Goal: Find specific page/section: Find specific page/section

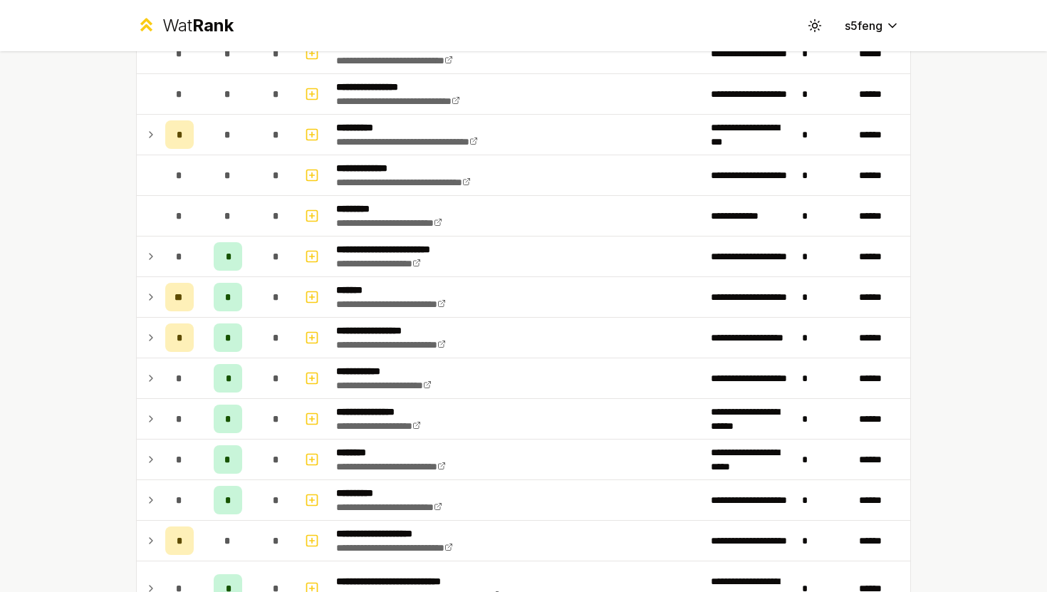
scroll to position [140, 0]
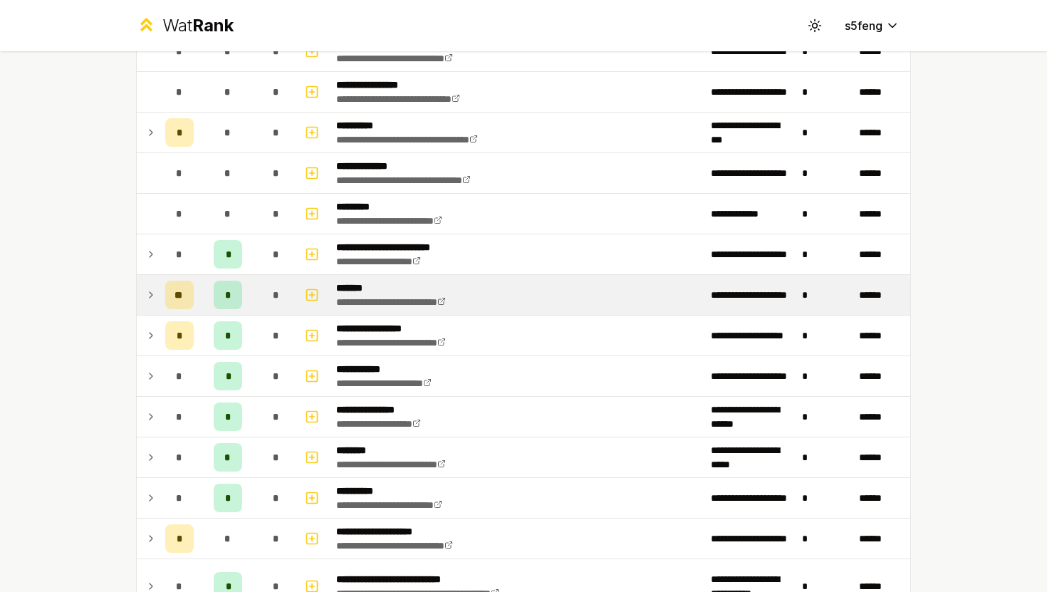
click at [150, 297] on icon at bounding box center [151, 295] width 3 height 6
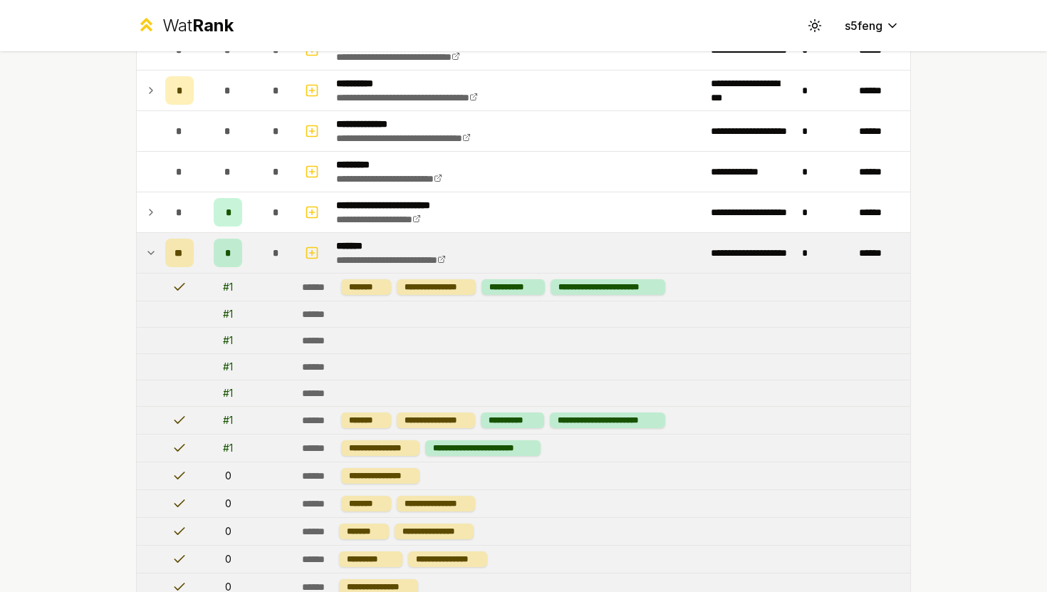
scroll to position [180, 0]
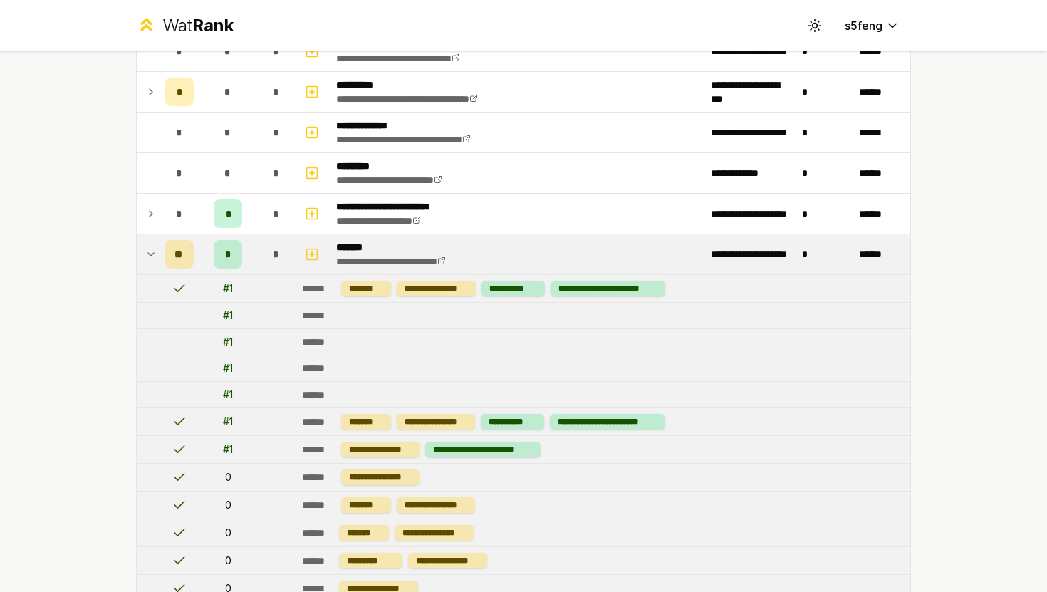
click at [157, 253] on td at bounding box center [148, 254] width 23 height 40
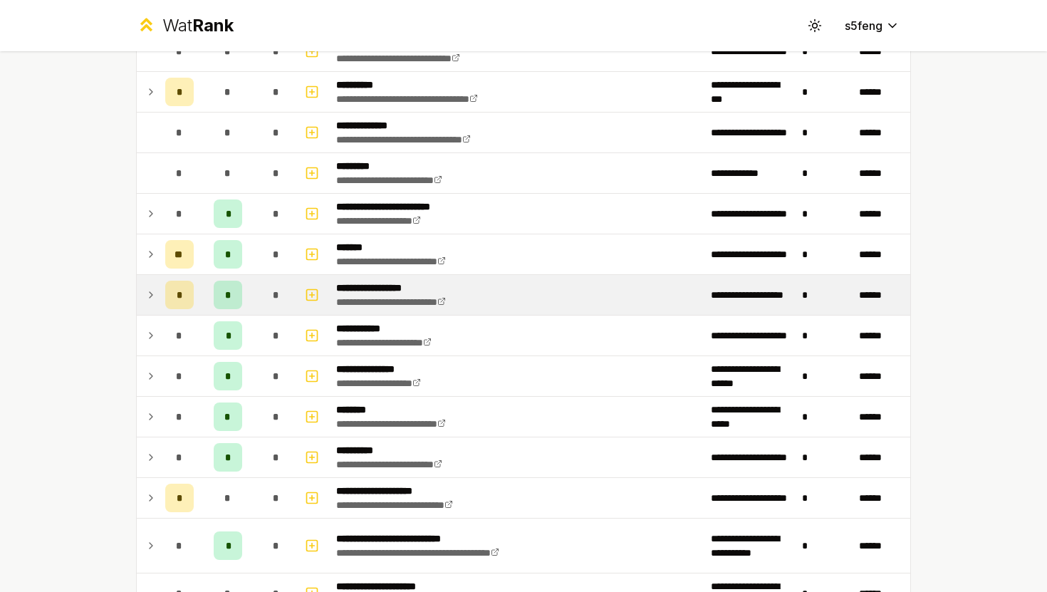
click at [151, 298] on icon at bounding box center [150, 294] width 11 height 17
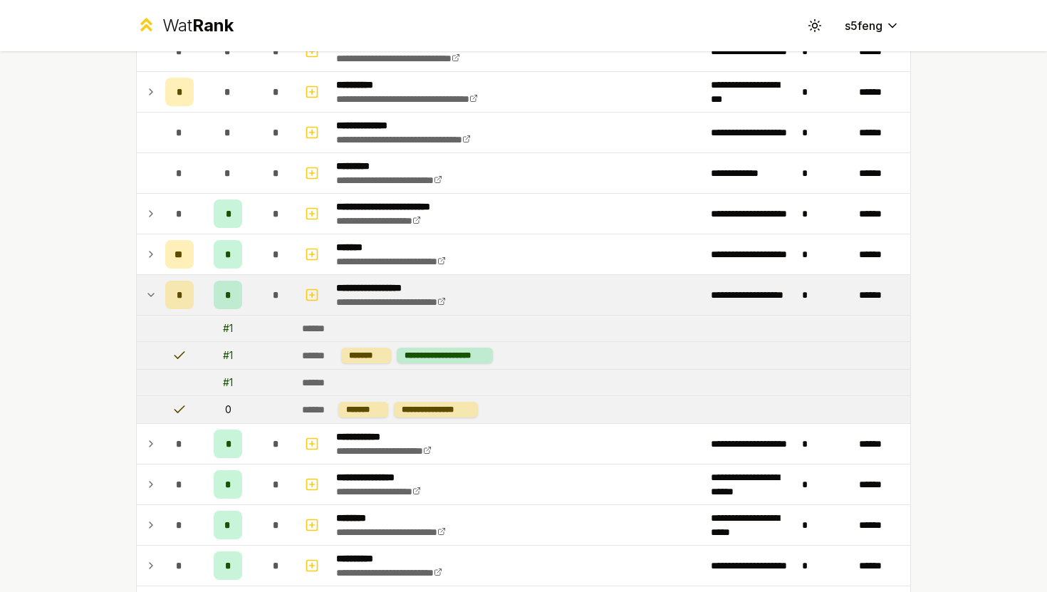
click at [151, 298] on icon at bounding box center [150, 294] width 11 height 17
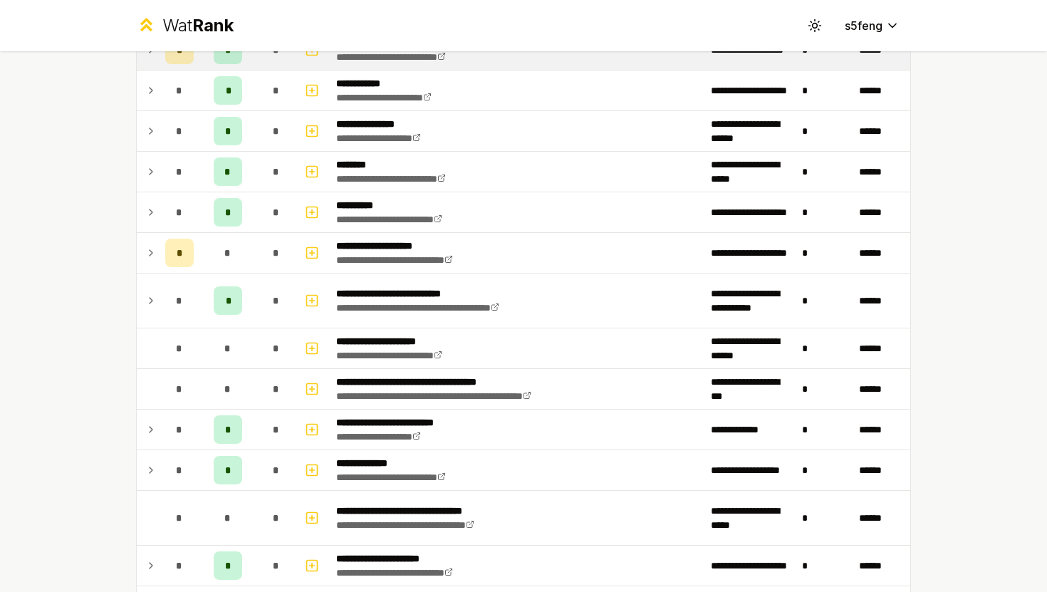
scroll to position [427, 0]
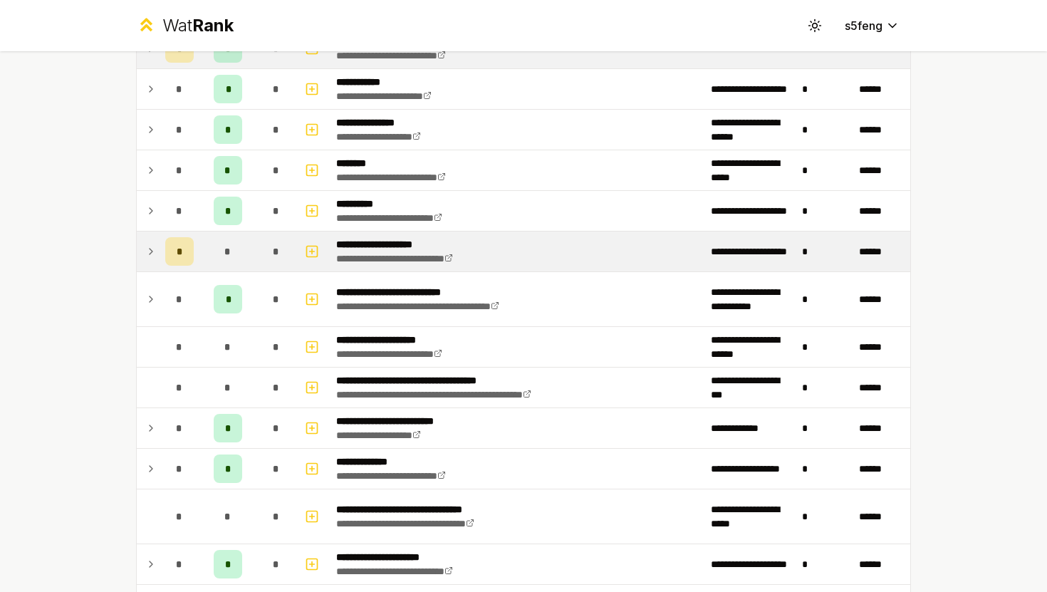
click at [147, 254] on icon at bounding box center [150, 251] width 11 height 17
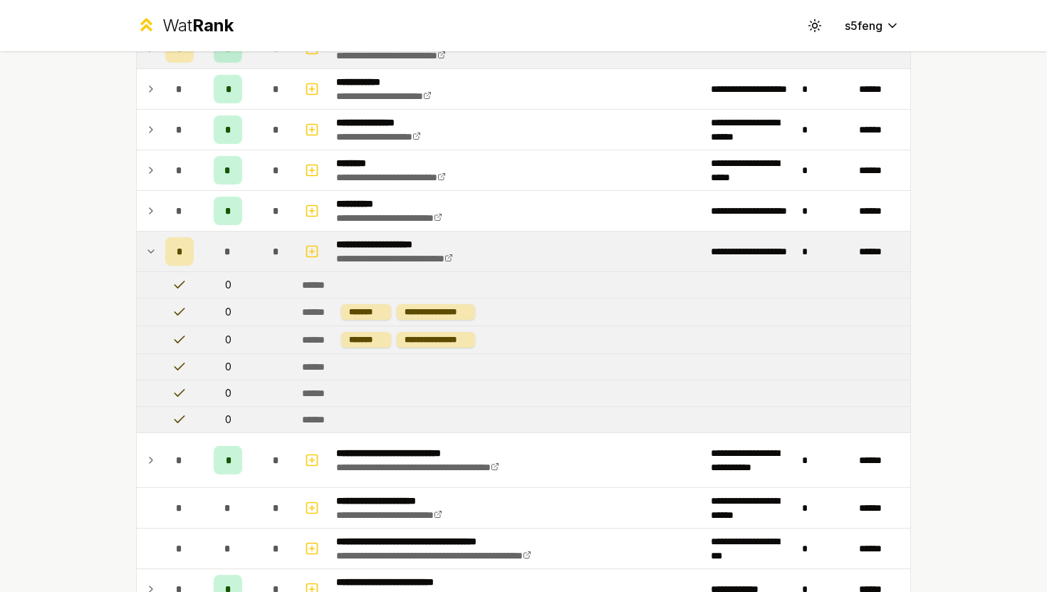
click at [147, 254] on icon at bounding box center [150, 251] width 11 height 17
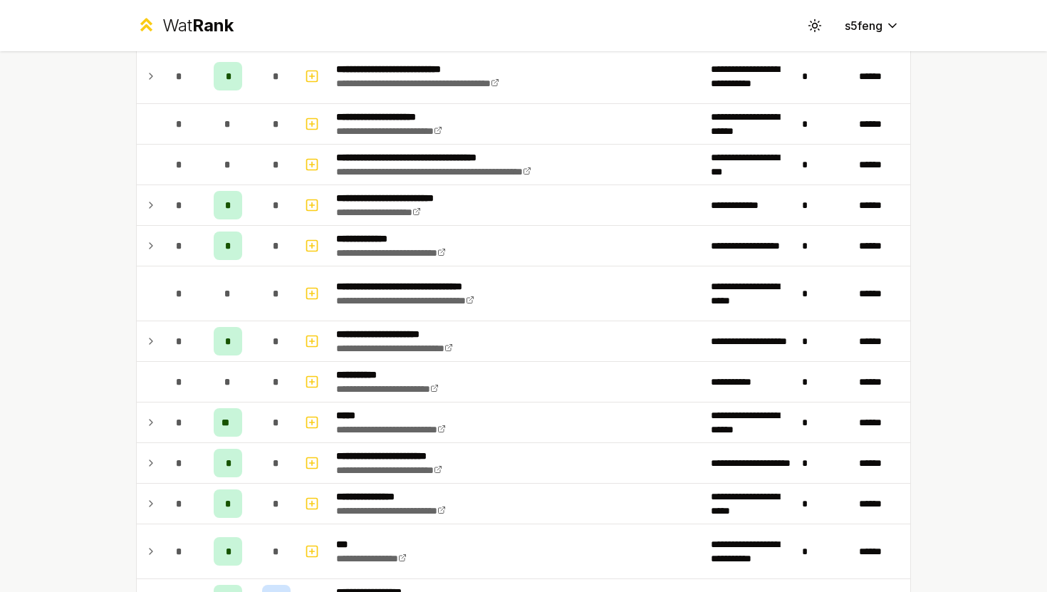
scroll to position [653, 0]
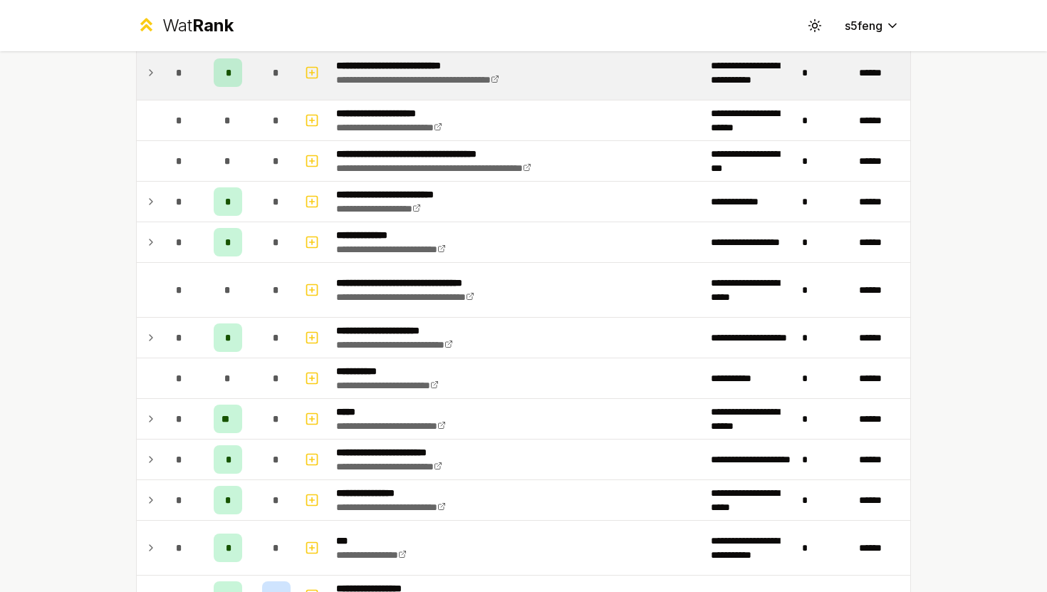
click at [150, 75] on icon at bounding box center [150, 72] width 11 height 17
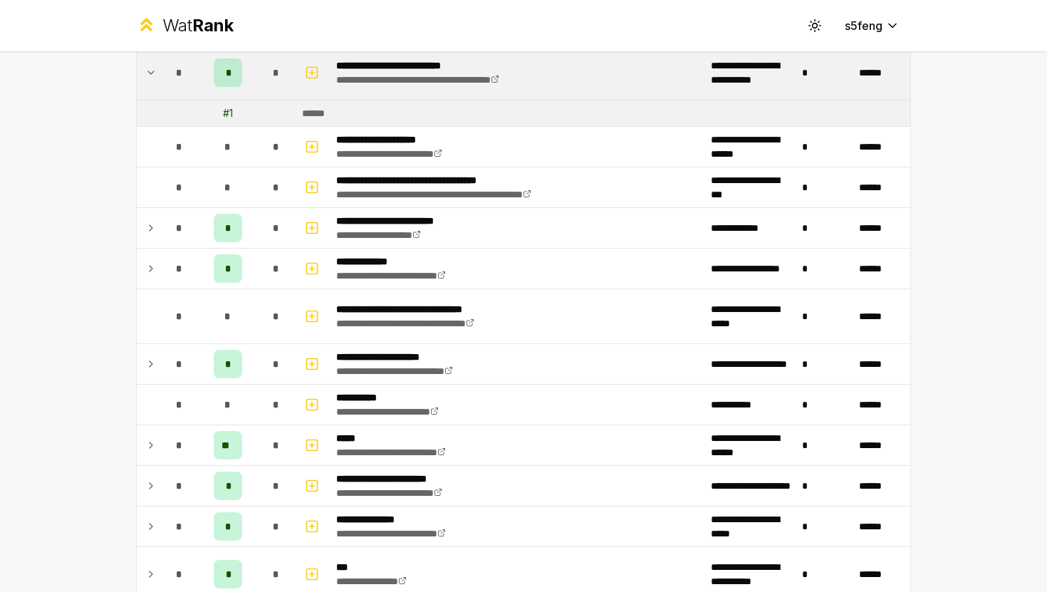
click at [150, 75] on icon at bounding box center [150, 72] width 11 height 17
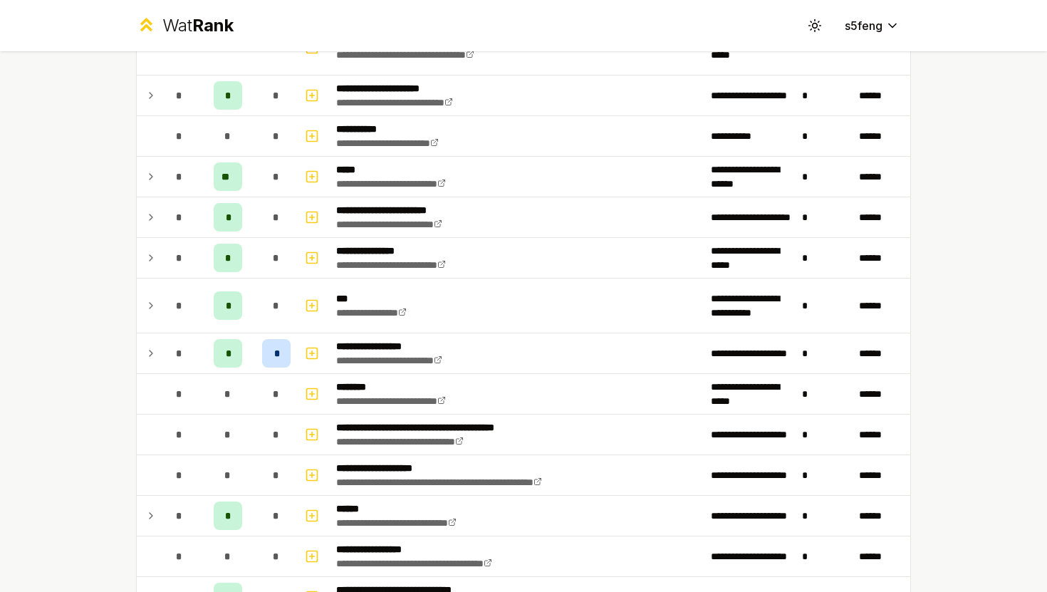
scroll to position [897, 0]
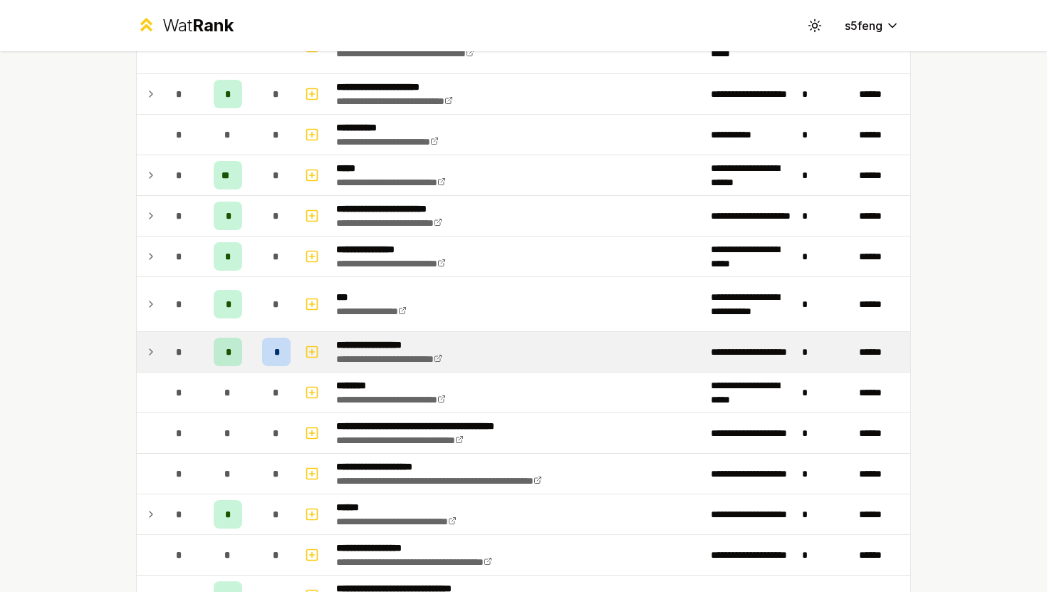
click at [147, 345] on icon at bounding box center [150, 351] width 11 height 17
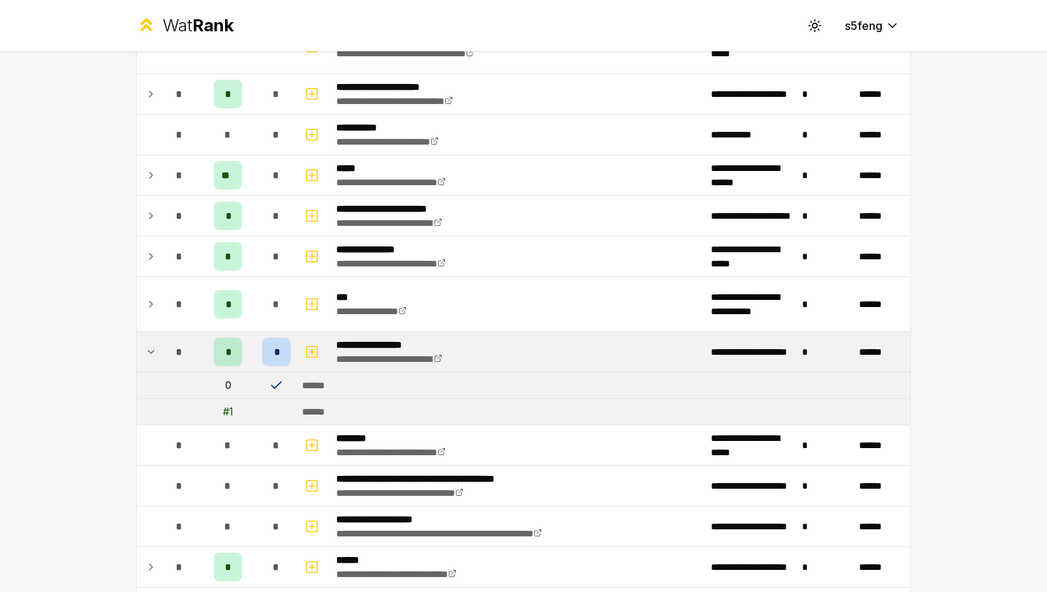
click at [147, 345] on icon at bounding box center [150, 351] width 11 height 17
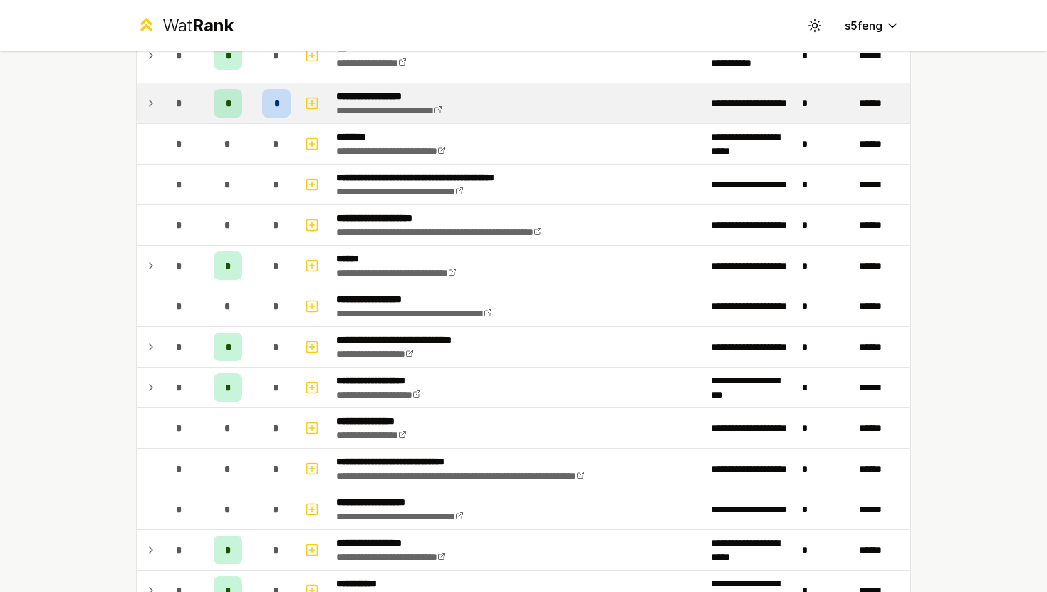
scroll to position [1150, 0]
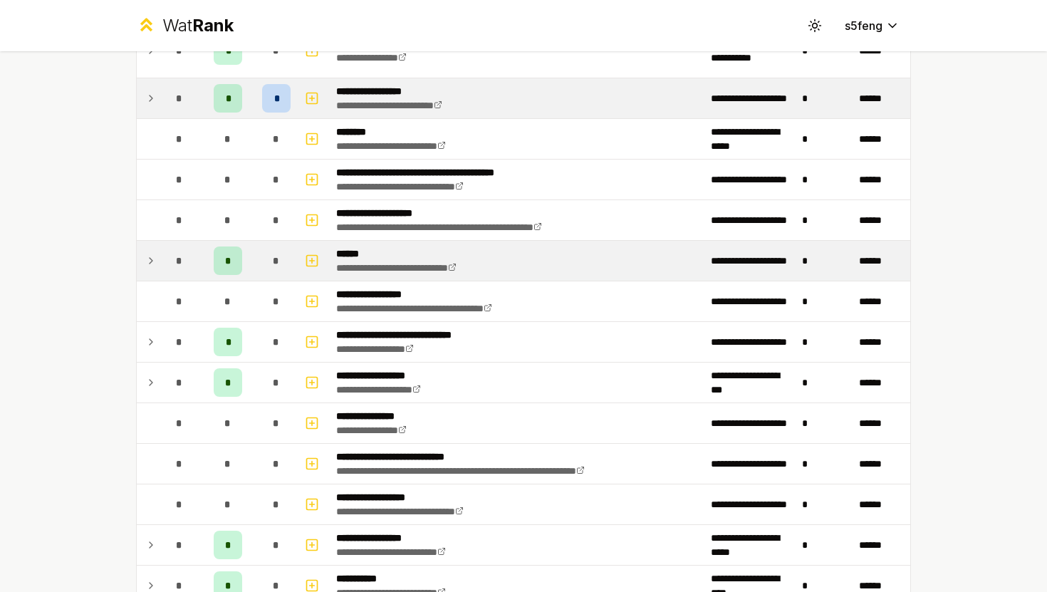
click at [150, 259] on icon at bounding box center [150, 260] width 11 height 17
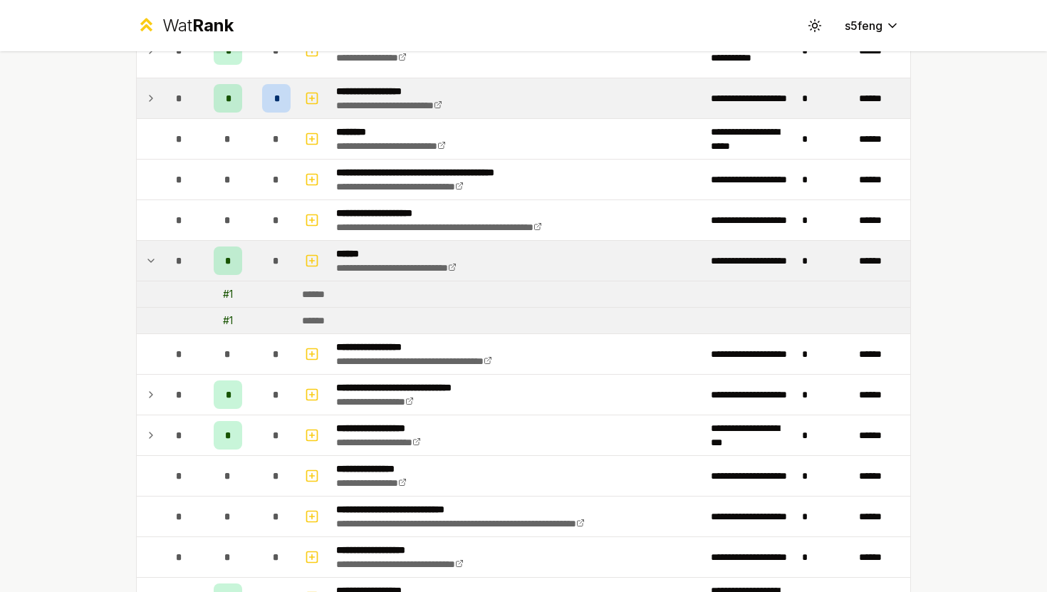
click at [150, 259] on icon at bounding box center [150, 260] width 11 height 17
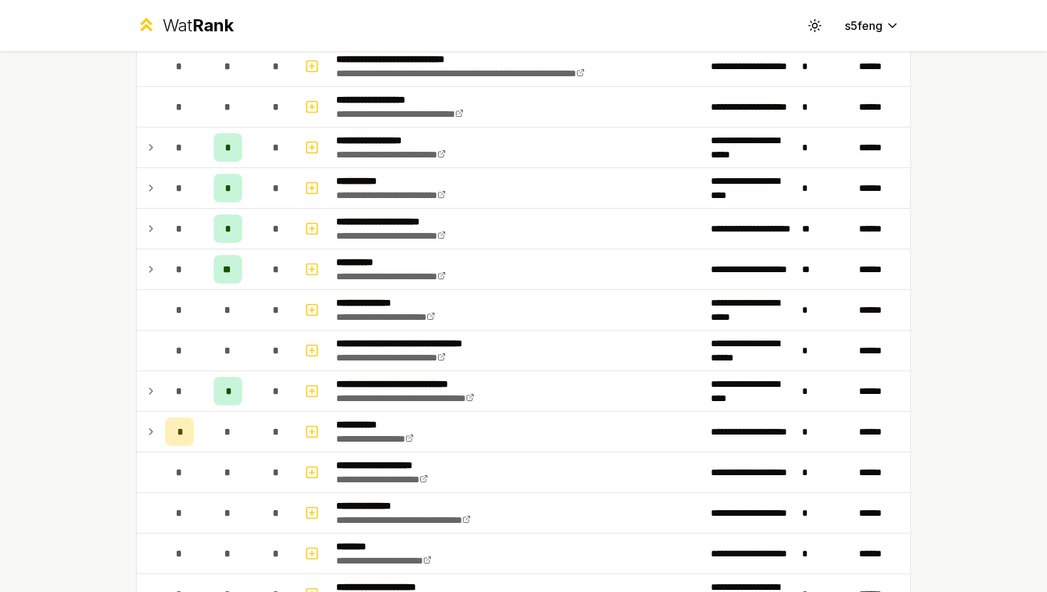
scroll to position [1561, 0]
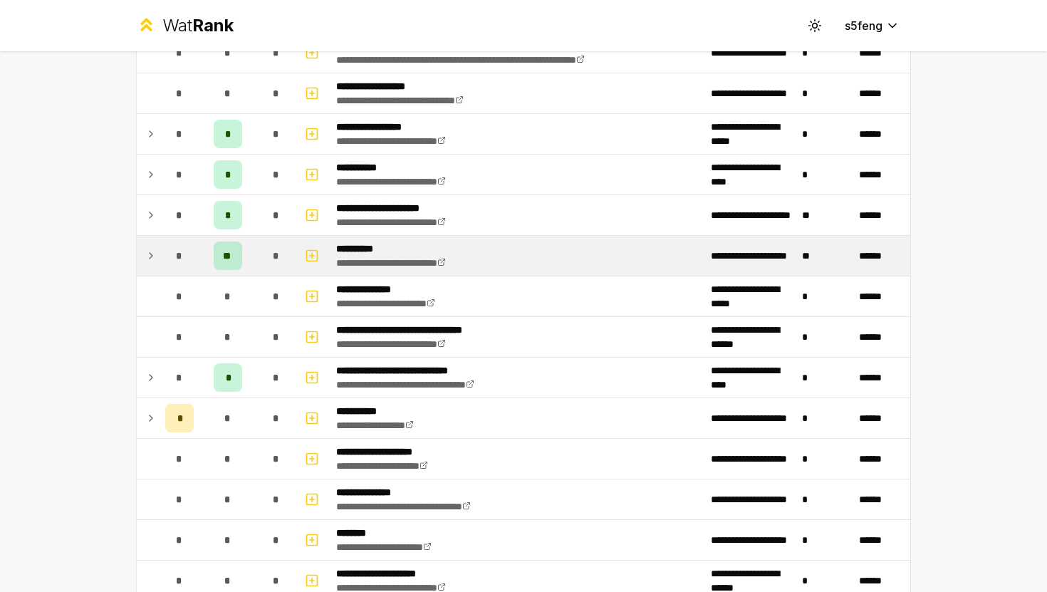
click at [145, 259] on td at bounding box center [148, 256] width 23 height 40
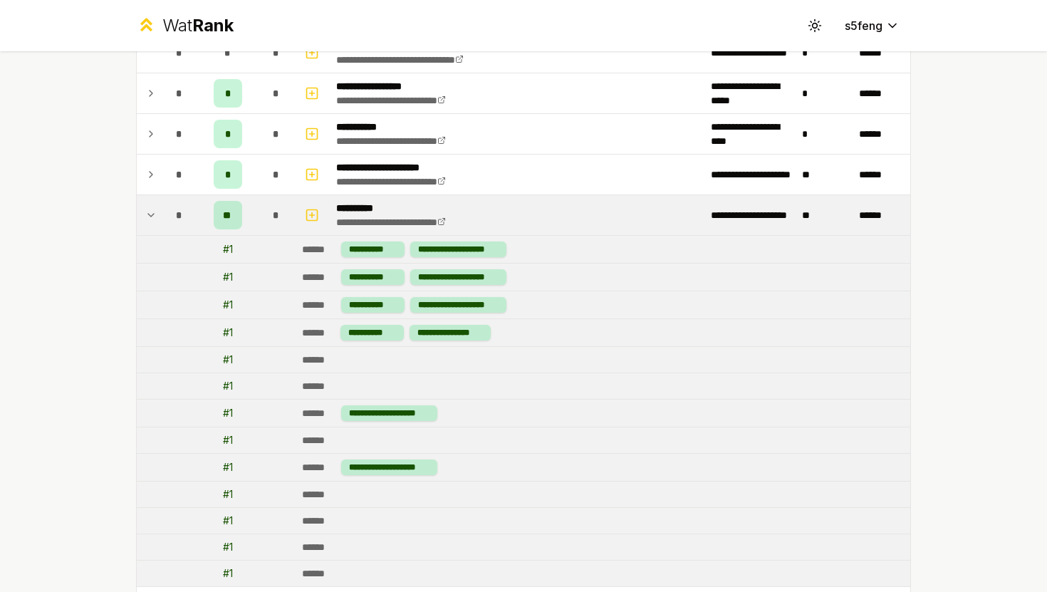
scroll to position [1597, 0]
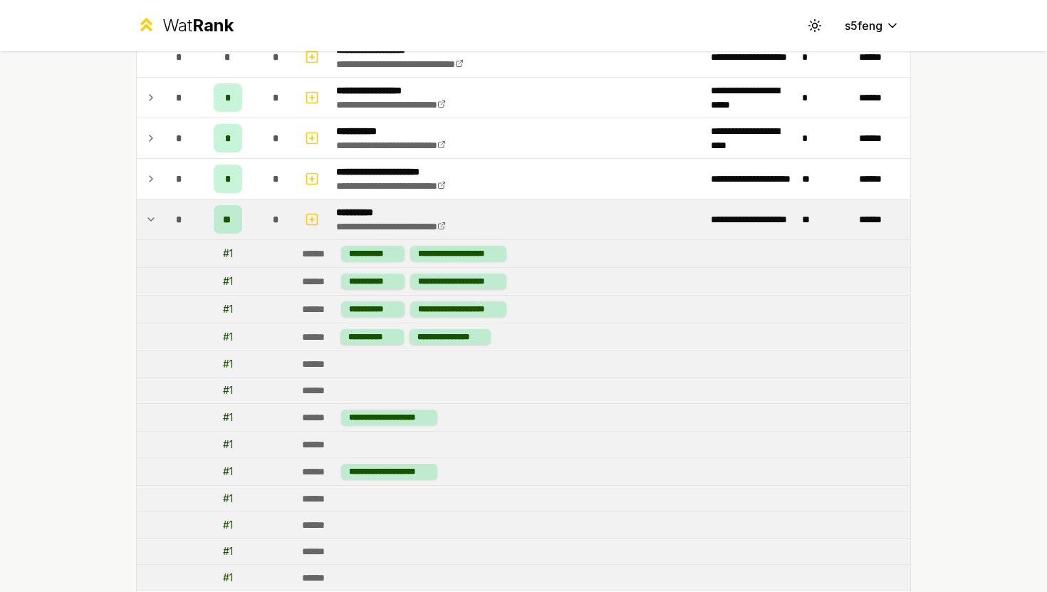
click at [148, 219] on icon at bounding box center [150, 219] width 11 height 17
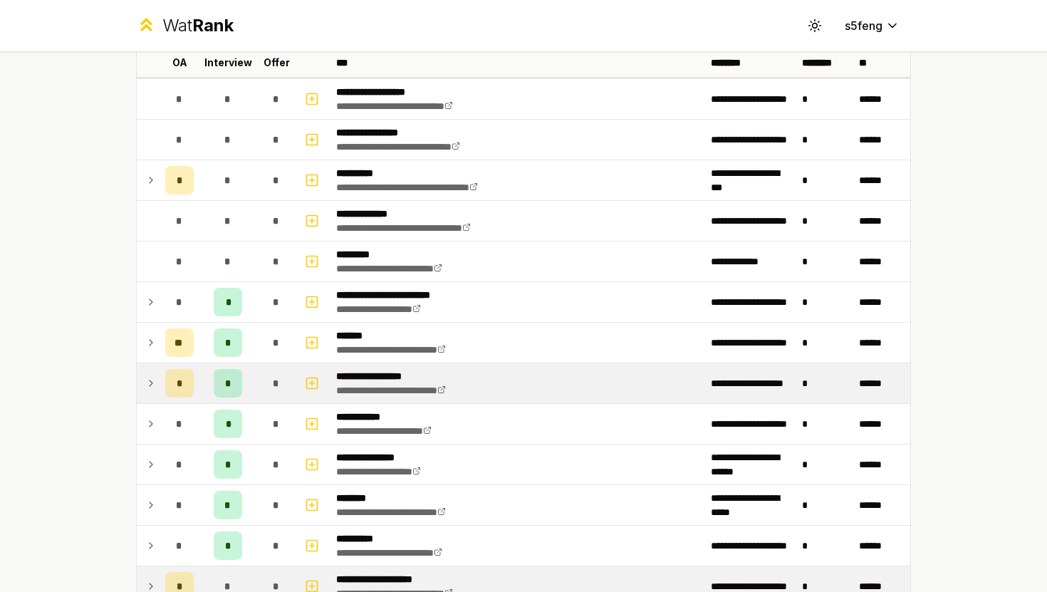
scroll to position [0, 0]
